Goal: Transaction & Acquisition: Purchase product/service

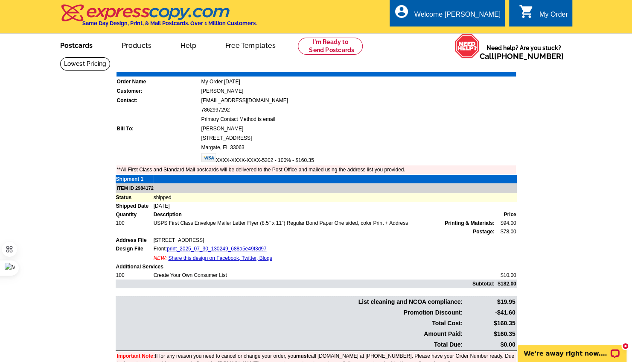
click at [80, 45] on link "Postcards" at bounding box center [77, 45] width 60 height 20
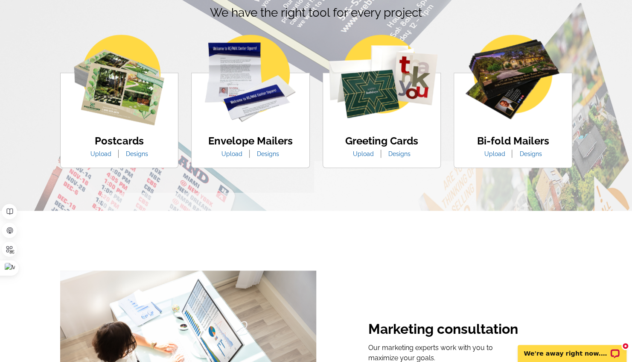
scroll to position [470, 0]
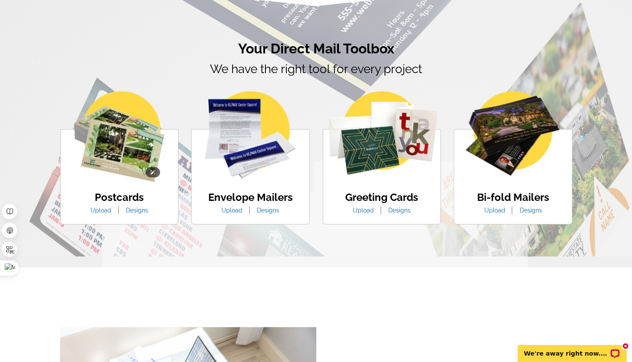
click at [121, 157] on img at bounding box center [119, 136] width 91 height 91
click at [136, 209] on link "Designs" at bounding box center [137, 210] width 35 height 7
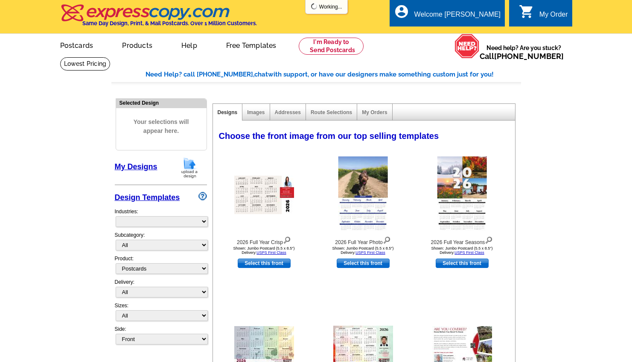
select select "1"
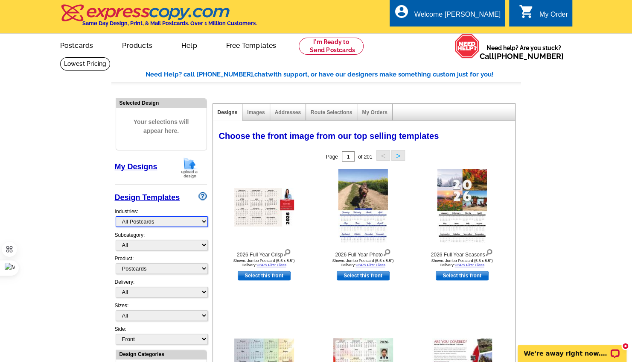
click at [184, 222] on select "What's New Real Estate Mortgage Insurance HVAC Dental Solar EDDM - NEW! Calenda…" at bounding box center [162, 221] width 92 height 11
select select "785"
click at [116, 216] on select "What's New Real Estate Mortgage Insurance HVAC Dental Solar EDDM - NEW! Calenda…" at bounding box center [162, 221] width 92 height 11
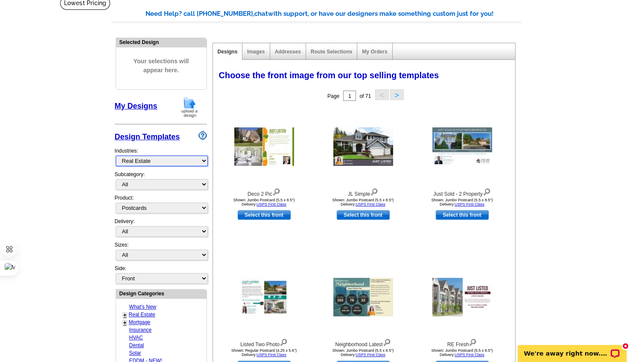
scroll to position [43, 0]
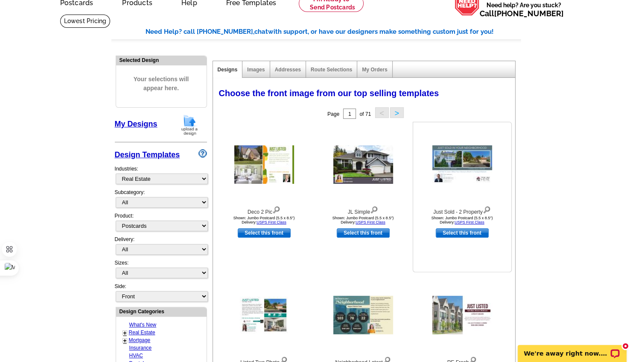
click at [463, 154] on img at bounding box center [463, 164] width 60 height 38
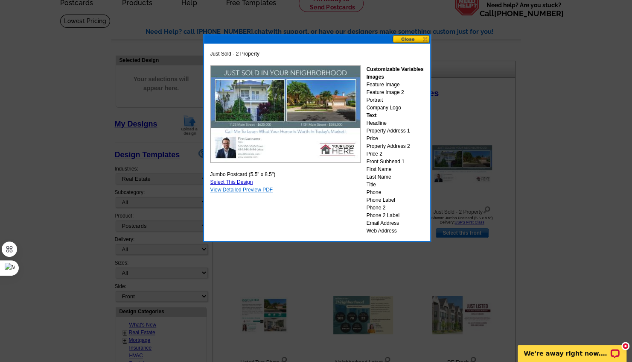
click at [235, 189] on link "View Detailed Preview PDF" at bounding box center [241, 190] width 63 height 6
click at [412, 40] on button at bounding box center [412, 39] width 38 height 8
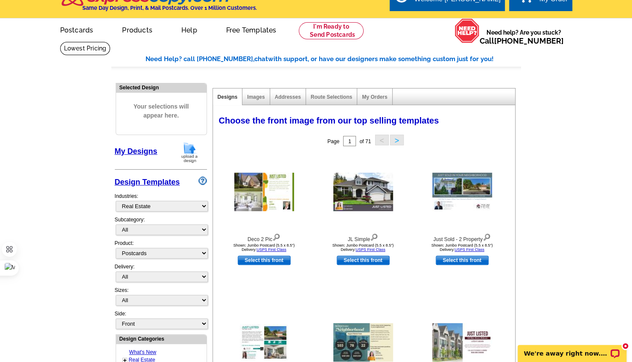
scroll to position [0, 0]
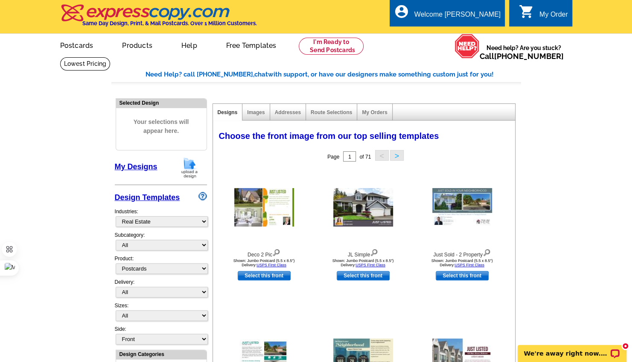
click at [538, 14] on link "0 shopping_cart My Order" at bounding box center [543, 14] width 49 height 11
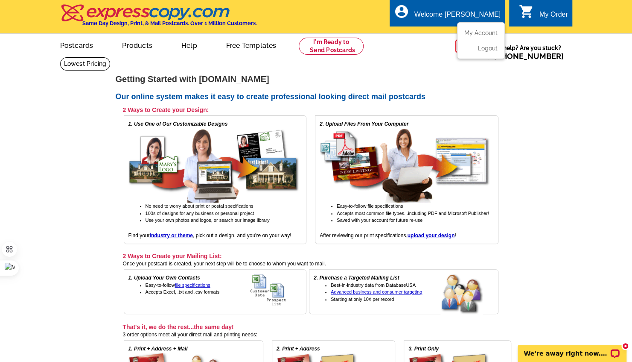
click at [464, 20] on div "Welcome [PERSON_NAME]" at bounding box center [458, 17] width 86 height 12
click at [480, 33] on link "My Account" at bounding box center [479, 33] width 37 height 8
